Goal: Information Seeking & Learning: Find specific page/section

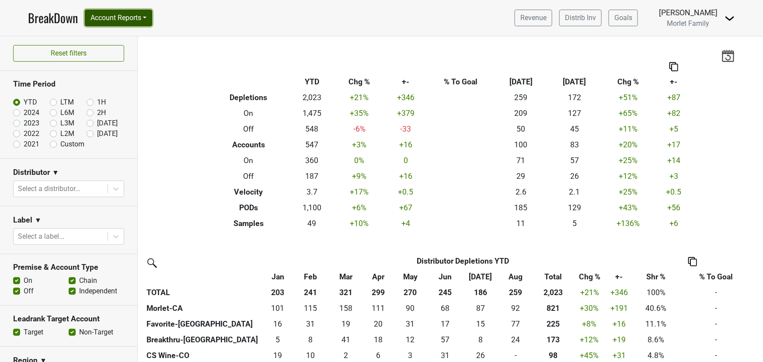
click at [132, 12] on button "Account Reports" at bounding box center [118, 18] width 67 height 17
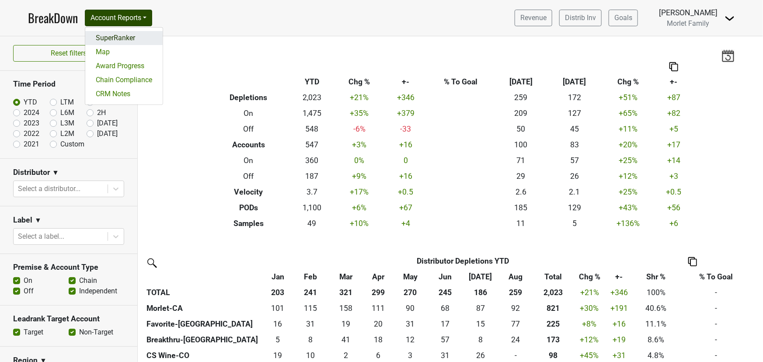
click at [125, 36] on link "SuperRanker" at bounding box center [123, 38] width 77 height 14
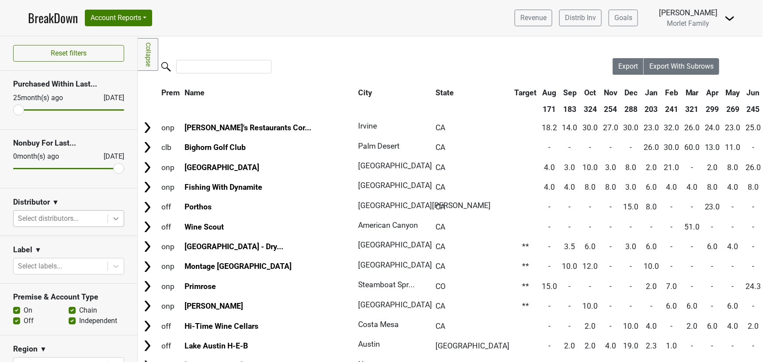
click at [111, 216] on icon at bounding box center [115, 218] width 9 height 9
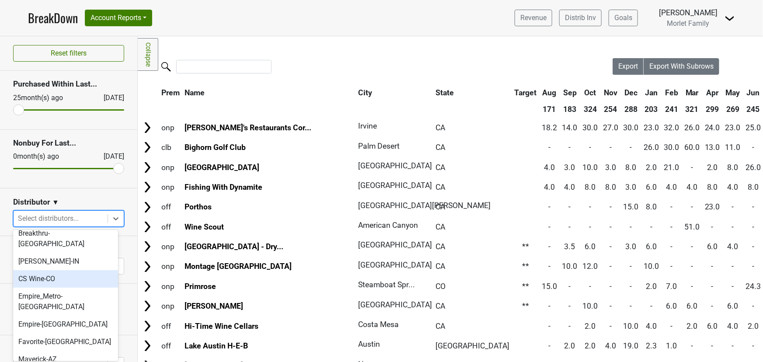
scroll to position [79, 0]
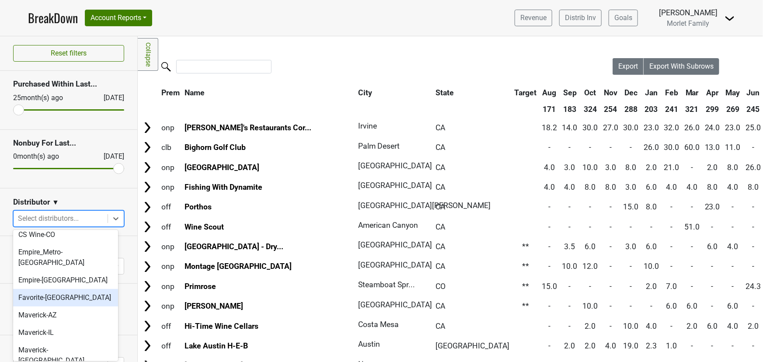
click at [57, 289] on div "Favorite-TX" at bounding box center [65, 297] width 105 height 17
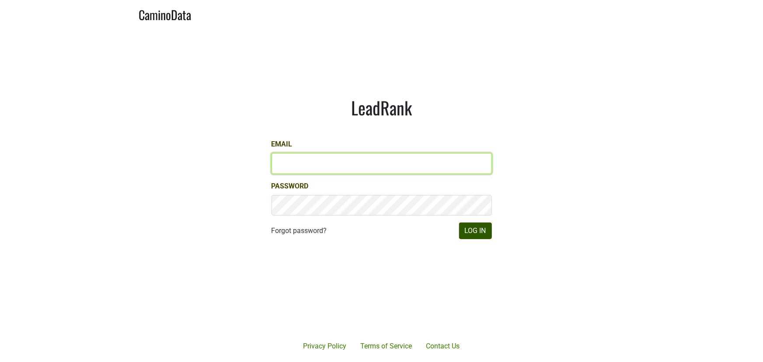
type input "armen@morletwines.com"
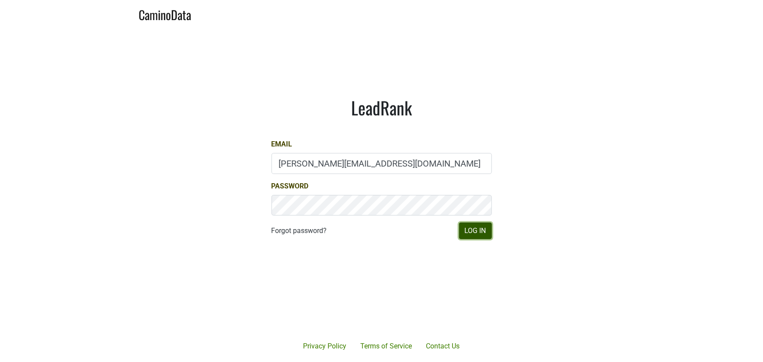
click at [475, 231] on button "Log In" at bounding box center [475, 231] width 33 height 17
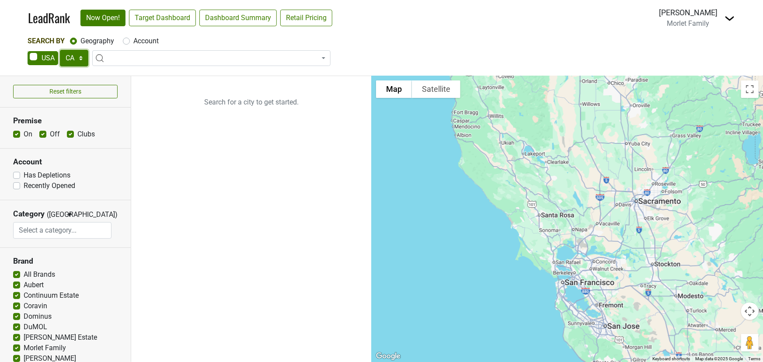
click at [80, 59] on select "AK AL AR AZ CA CO CT DC DE FL GA HI IA ID IL IN KS KY LA MA MD ME MI MN MO MS M…" at bounding box center [74, 58] width 28 height 17
select select "VA"
click at [60, 50] on select "AK AL AR AZ CA CO CT DC DE FL GA HI IA ID IL IN KS KY LA MA MD ME MI MN MO MS M…" at bounding box center [74, 58] width 28 height 17
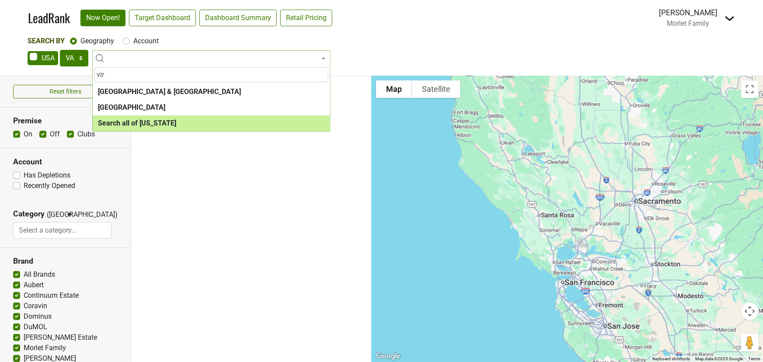
type input "vir"
select select "ALL_VA"
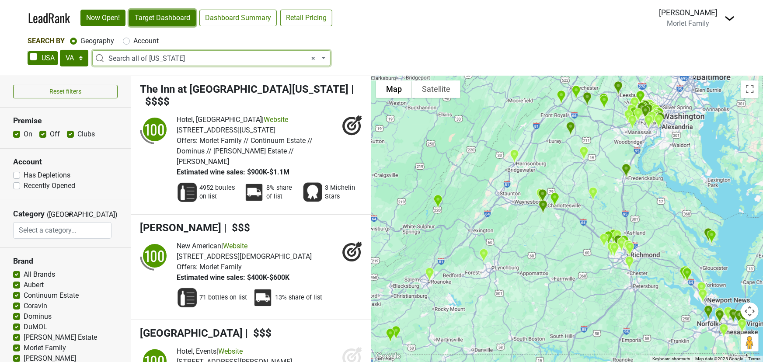
click at [166, 18] on link "Target Dashboard" at bounding box center [162, 18] width 67 height 17
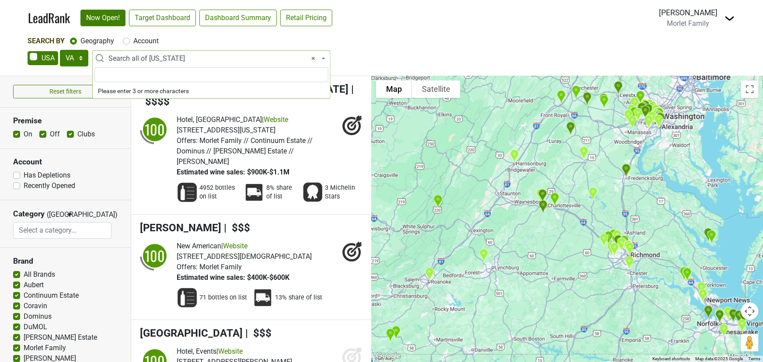
click at [227, 55] on span "× Search all of Virginia" at bounding box center [213, 58] width 211 height 10
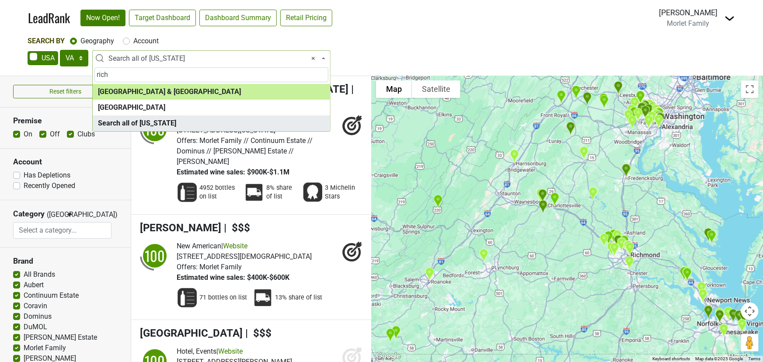
type input "rich"
select select "1187"
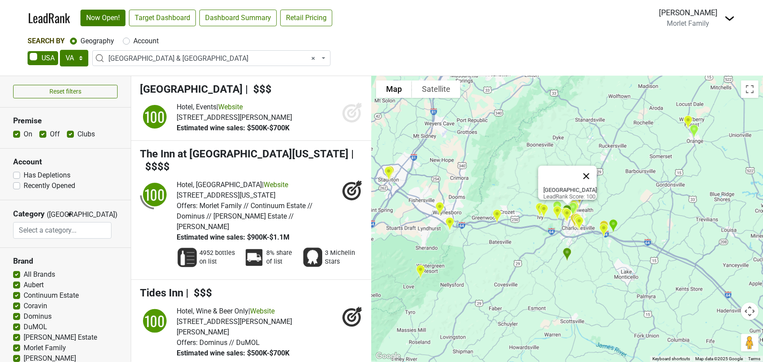
click at [597, 171] on button "Close" at bounding box center [586, 176] width 21 height 21
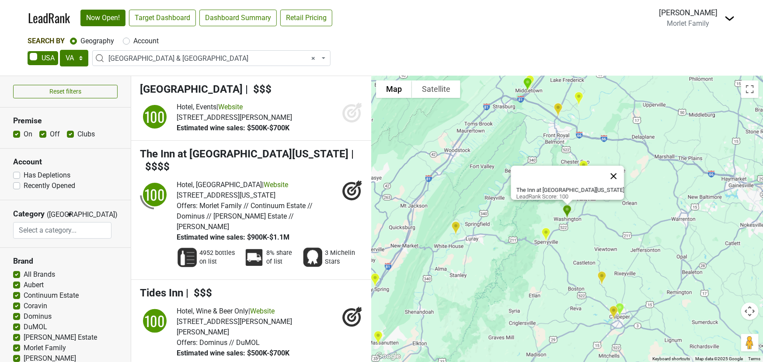
click at [603, 167] on button "Close" at bounding box center [613, 176] width 21 height 21
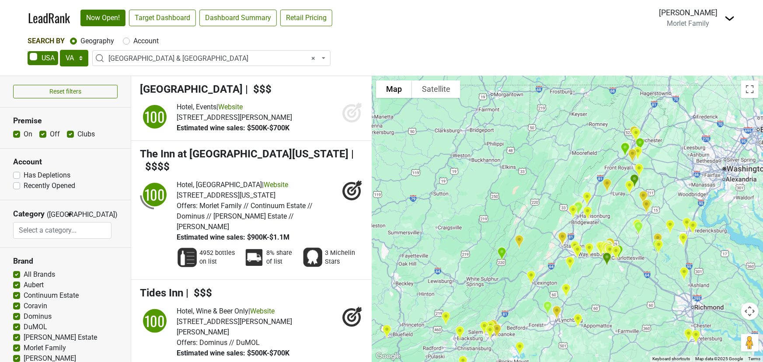
drag, startPoint x: 638, startPoint y: 308, endPoint x: 633, endPoint y: 237, distance: 71.0
click at [633, 238] on div at bounding box center [567, 219] width 391 height 286
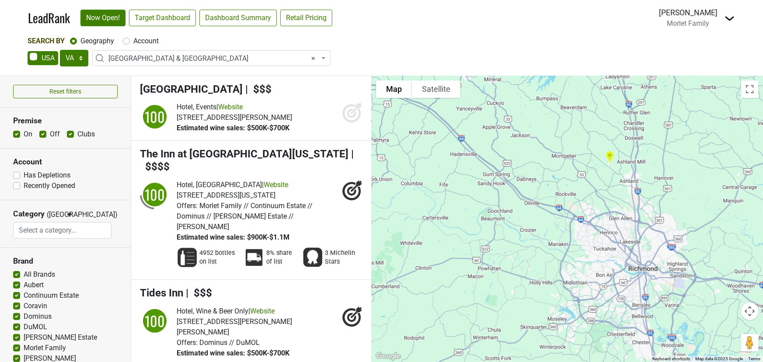
drag, startPoint x: 677, startPoint y: 293, endPoint x: 613, endPoint y: 260, distance: 72.7
click at [614, 260] on div at bounding box center [567, 219] width 391 height 286
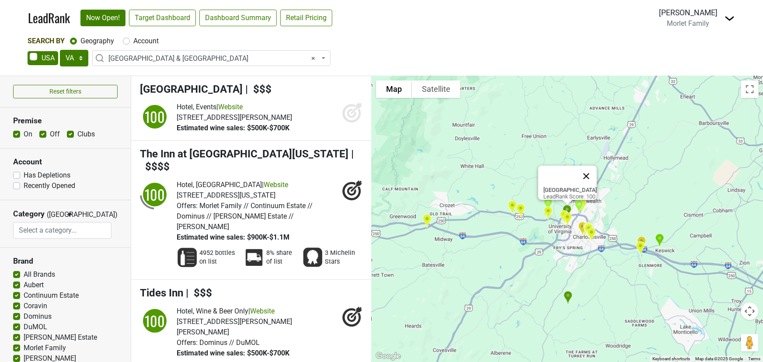
click at [595, 170] on button "Close" at bounding box center [586, 176] width 21 height 21
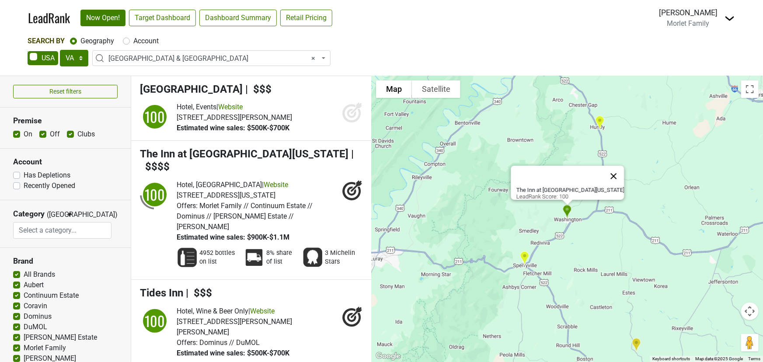
click at [603, 171] on button "Close" at bounding box center [613, 176] width 21 height 21
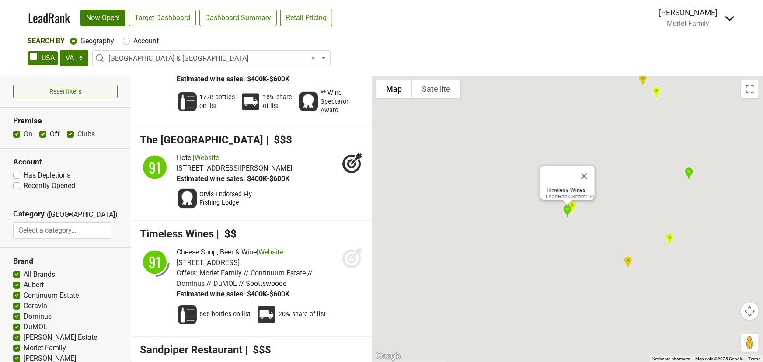
scroll to position [795, 0]
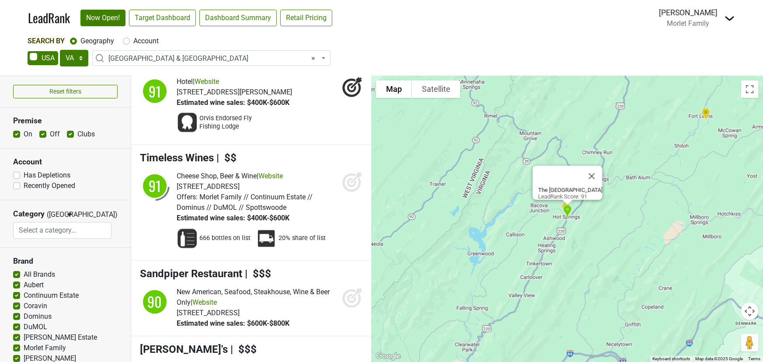
select select
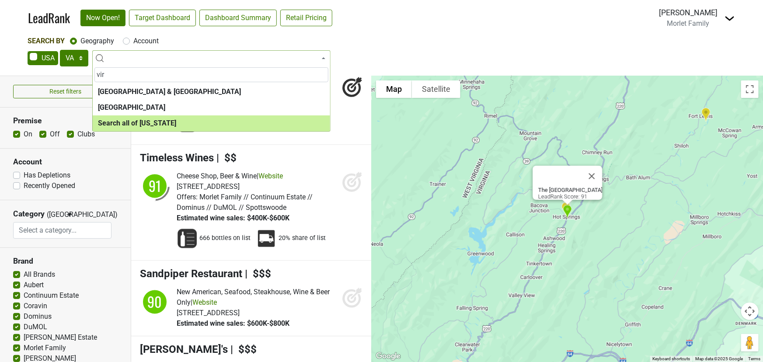
type input "vir"
select select "ALL_VA"
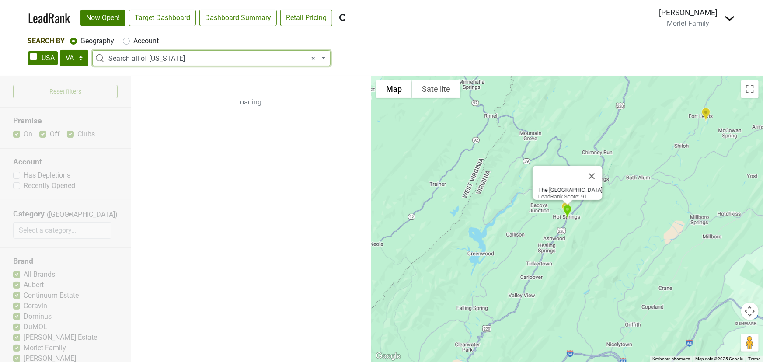
scroll to position [0, 0]
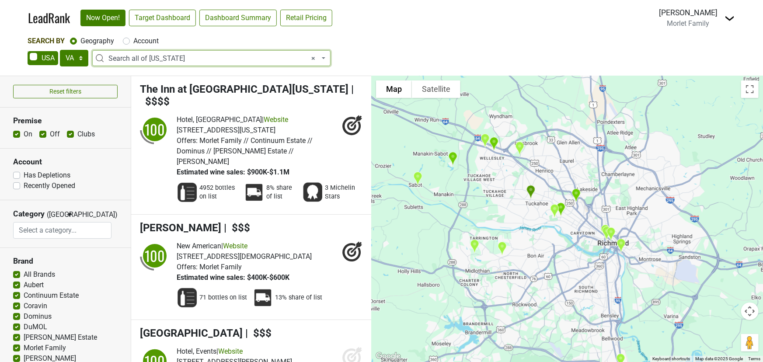
click at [530, 191] on img "Buckhead's" at bounding box center [531, 191] width 16 height 21
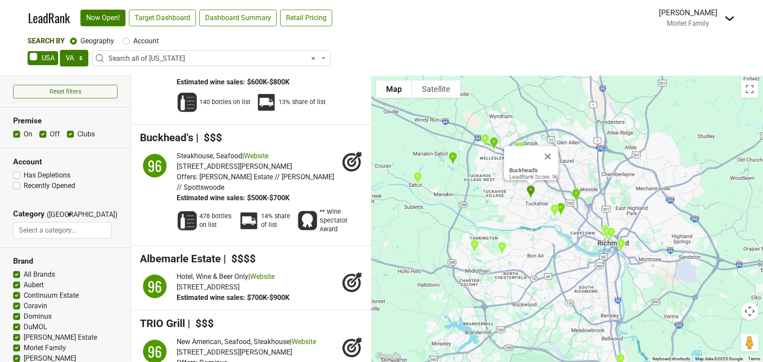
scroll to position [1600, 0]
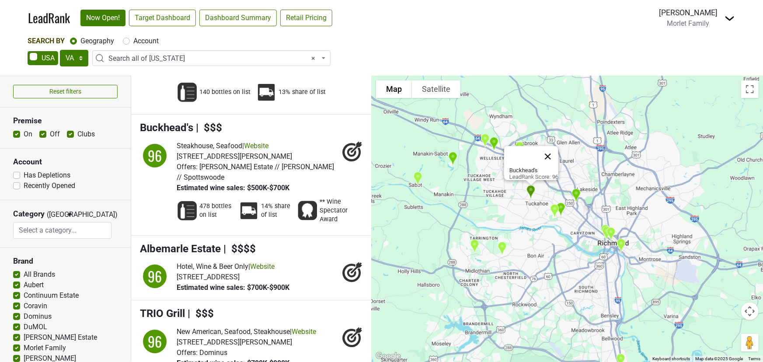
click at [552, 149] on button "Close" at bounding box center [547, 156] width 21 height 21
